Goal: Book appointment/travel/reservation

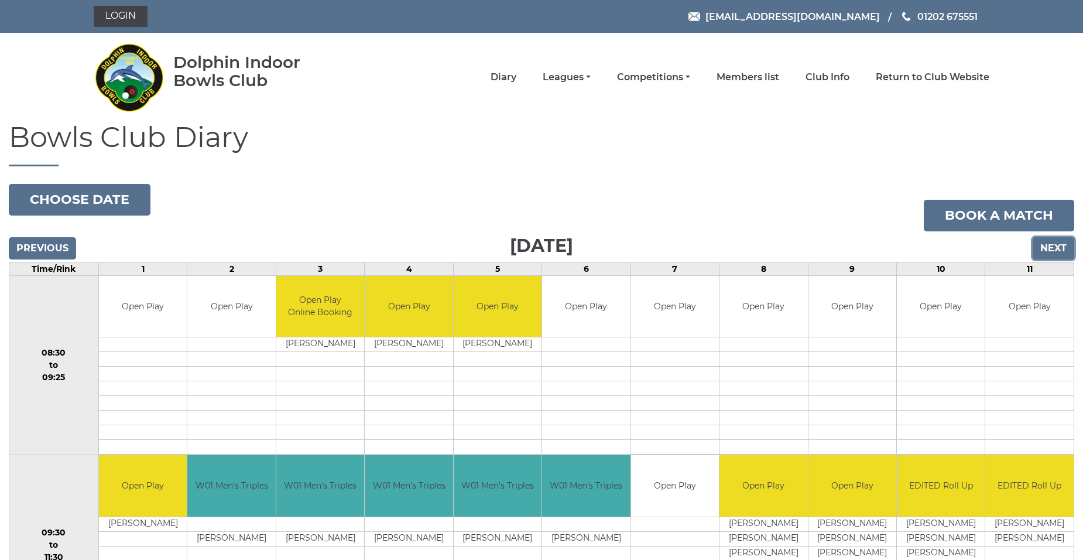
click at [1053, 247] on input "Next" at bounding box center [1054, 248] width 42 height 22
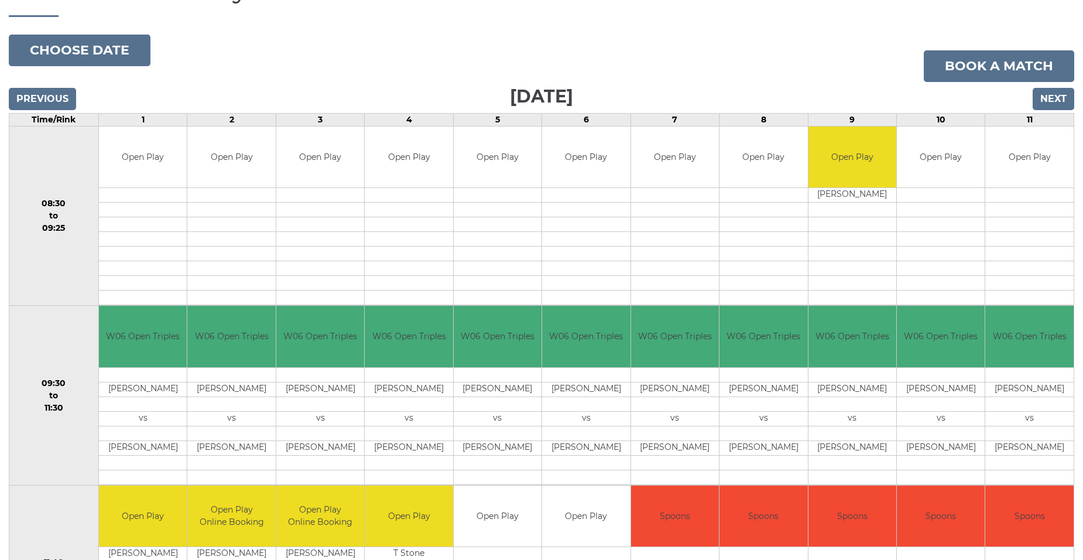
scroll to position [59, 0]
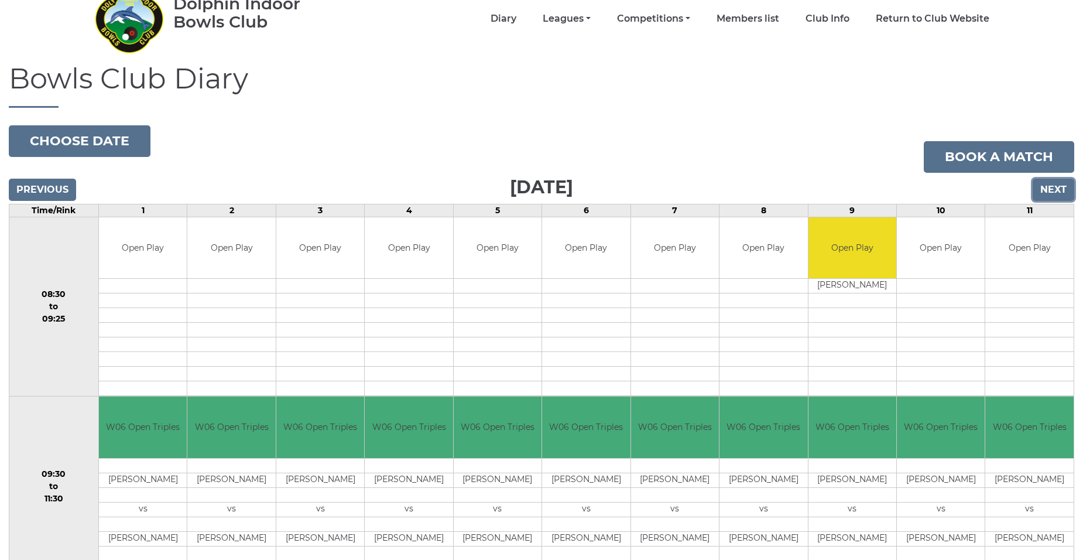
click at [1053, 192] on input "Next" at bounding box center [1054, 190] width 42 height 22
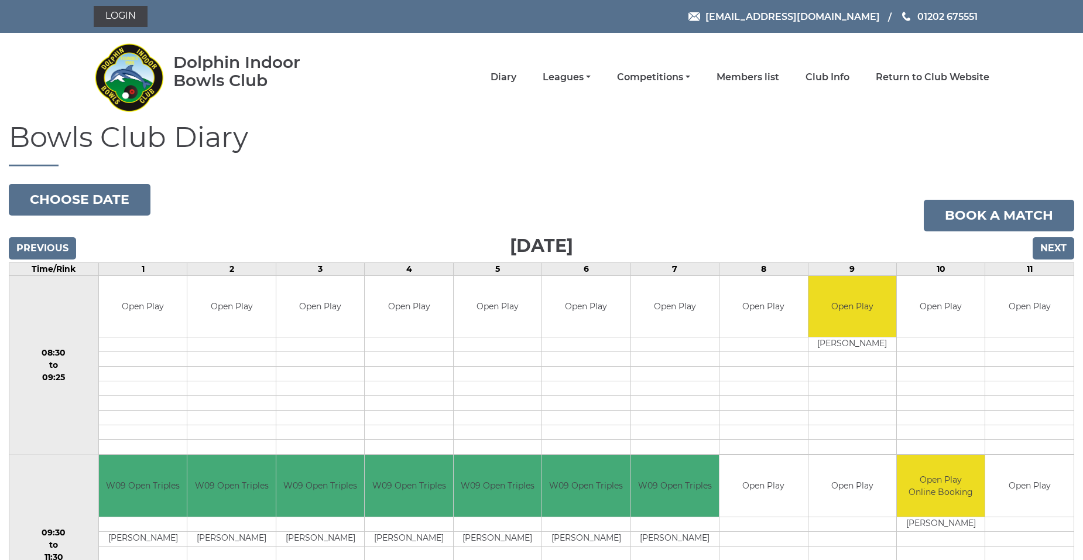
click at [1050, 248] on input "Next" at bounding box center [1054, 248] width 42 height 22
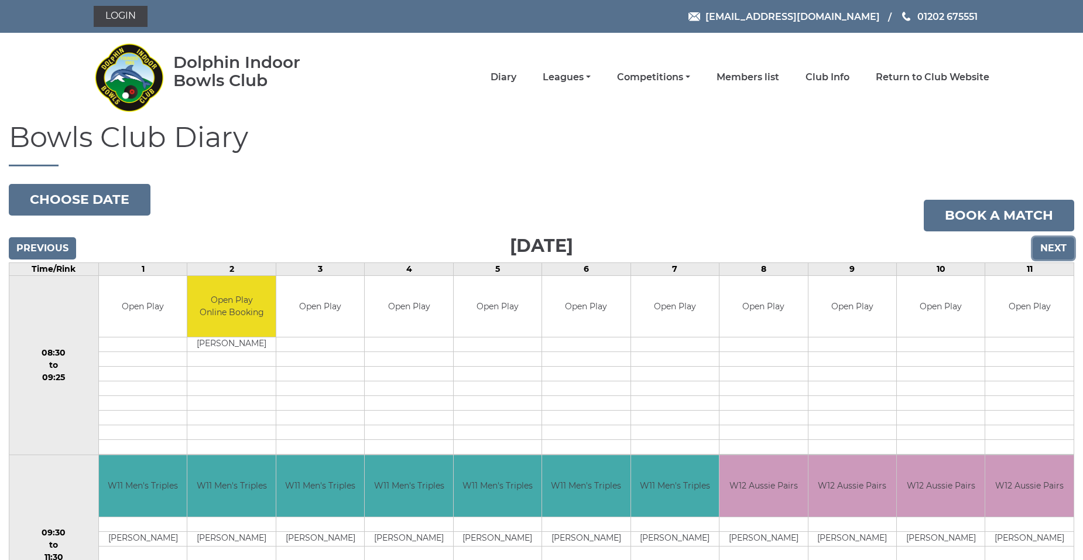
click at [1050, 248] on input "Next" at bounding box center [1054, 248] width 42 height 22
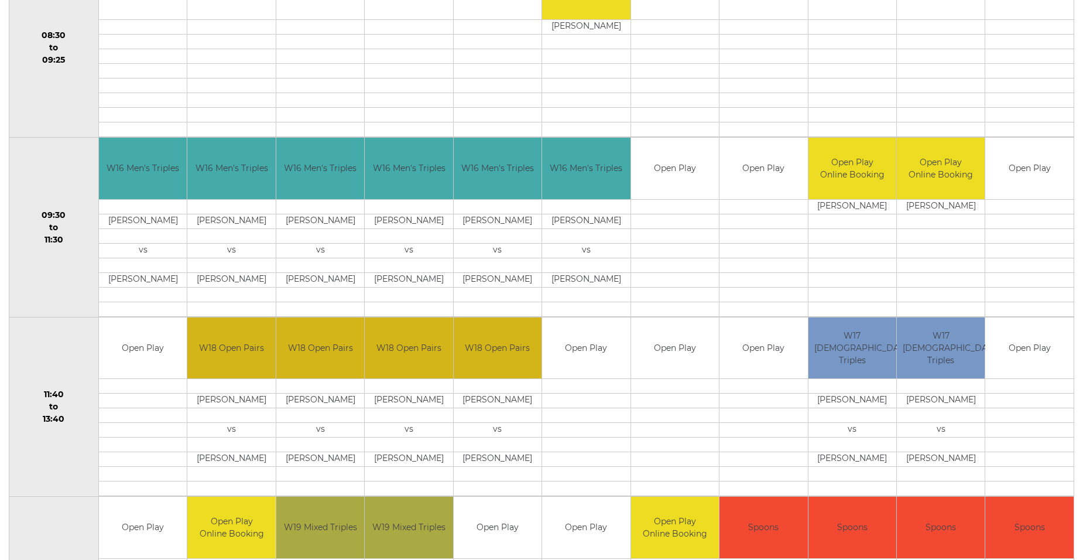
scroll to position [293, 0]
